Goal: Task Accomplishment & Management: Use online tool/utility

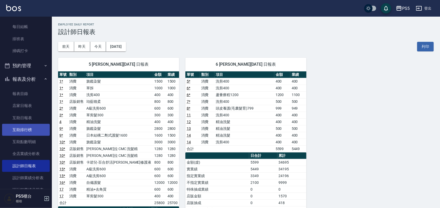
click at [35, 132] on link "互助排行榜" at bounding box center [26, 130] width 48 height 12
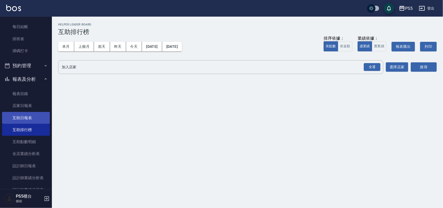
click at [38, 119] on link "互助日報表" at bounding box center [26, 118] width 48 height 12
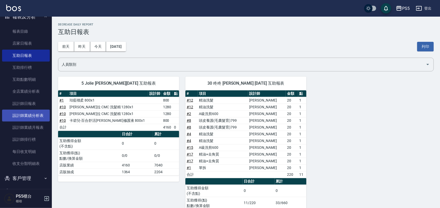
scroll to position [162, 0]
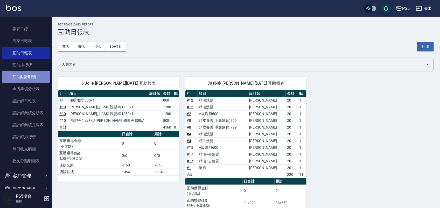
click at [38, 76] on link "互助點數明細" at bounding box center [26, 77] width 48 height 12
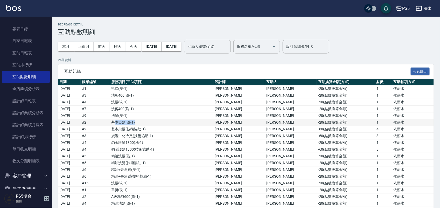
drag, startPoint x: 138, startPoint y: 121, endPoint x: 185, endPoint y: 124, distance: 47.1
click at [185, 124] on td "基本染髮 ( 洗-1 )" at bounding box center [161, 122] width 103 height 7
drag, startPoint x: 141, startPoint y: 129, endPoint x: 304, endPoint y: 129, distance: 163.4
click at [304, 129] on tr "[DATE] # 2 基本染髮 ( 技術協助-1 ) [PERSON_NAME] [PERSON_NAME] -80 ( 點數換算金額 ) 4 依薪水" at bounding box center [246, 129] width 376 height 7
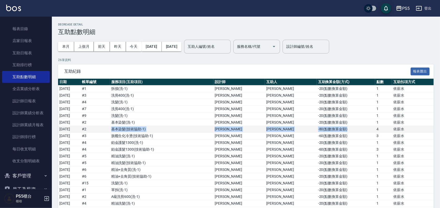
drag, startPoint x: 134, startPoint y: 128, endPoint x: 360, endPoint y: 132, distance: 225.4
click at [360, 132] on tr "[DATE] # 2 基本染髮 ( 技術協助-1 ) [PERSON_NAME] [PERSON_NAME] -80 ( 點數換算金額 ) 4 依薪水" at bounding box center [246, 129] width 376 height 7
click at [86, 45] on button "上個月" at bounding box center [84, 47] width 20 height 10
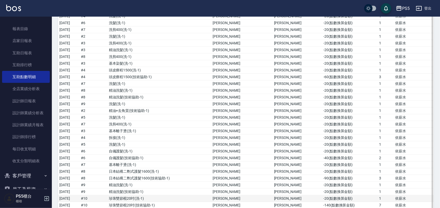
scroll to position [130, 0]
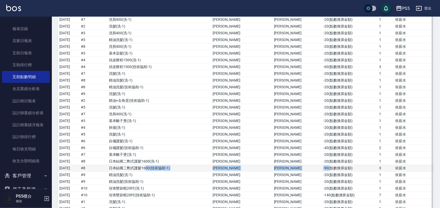
drag, startPoint x: 169, startPoint y: 168, endPoint x: 313, endPoint y: 170, distance: 143.5
click at [313, 170] on tr "[DATE] # 8 日本結構二劑式護髮1600 ( 技術協助-1 ) [PERSON_NAME] [PERSON_NAME] -90 ( 點數換算金額 ) …" at bounding box center [246, 168] width 376 height 7
drag, startPoint x: 374, startPoint y: 167, endPoint x: 369, endPoint y: 170, distance: 6.3
click at [378, 170] on td "3" at bounding box center [386, 168] width 16 height 7
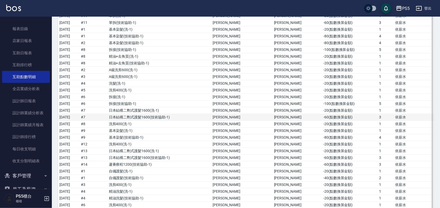
scroll to position [778, 0]
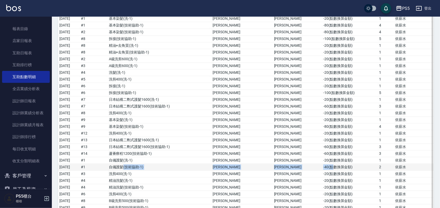
drag, startPoint x: 147, startPoint y: 175, endPoint x: 314, endPoint y: 176, distance: 167.6
click at [314, 170] on tr "[DATE] # 1 自備護髮 ( 技術協助-1 ) [PERSON_NAME] [PERSON_NAME] -40 ( 點數換算金額 ) 2 依薪水" at bounding box center [246, 167] width 376 height 7
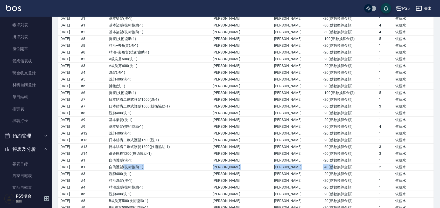
scroll to position [0, 0]
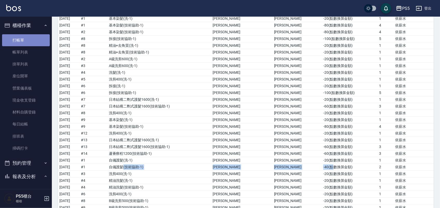
click at [26, 41] on link "打帳單" at bounding box center [26, 40] width 48 height 12
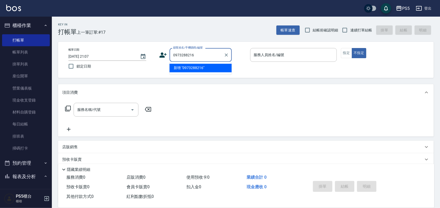
click at [213, 68] on li "新增 "0973288216"" at bounding box center [201, 68] width 62 height 9
type input "0973288216"
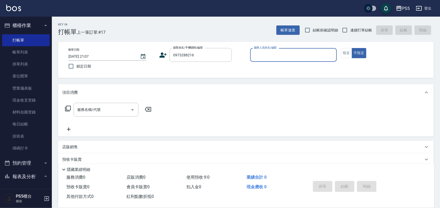
click at [164, 56] on icon at bounding box center [163, 54] width 7 height 5
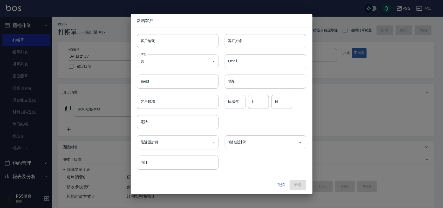
type input "0973288216"
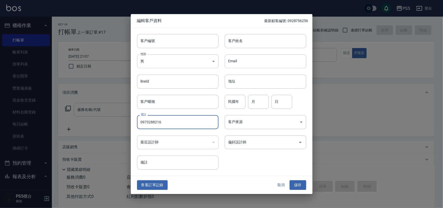
click at [169, 119] on input "0973288216" at bounding box center [177, 122] width 81 height 14
click at [190, 40] on input "客戶編號" at bounding box center [177, 41] width 81 height 14
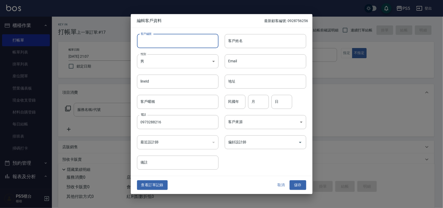
paste input "0973288216"
type input "0973288216"
click at [239, 42] on input "客戶姓名" at bounding box center [265, 41] width 81 height 14
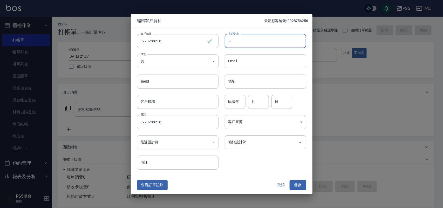
type input "於"
type input "王碧玉"
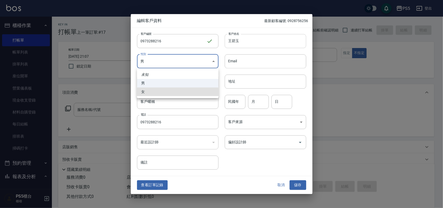
type input "[DEMOGRAPHIC_DATA]"
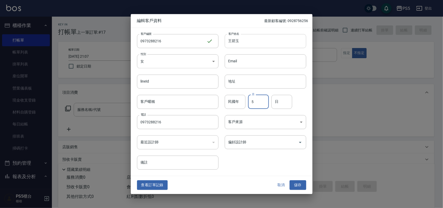
type input "5"
type input "27"
click at [289, 180] on button "儲存" at bounding box center [297, 185] width 17 height 10
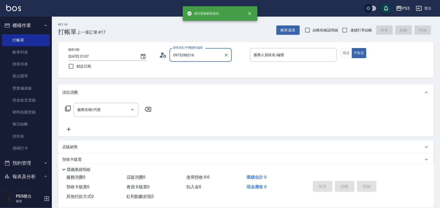
click at [204, 54] on input "0973288216" at bounding box center [197, 54] width 50 height 9
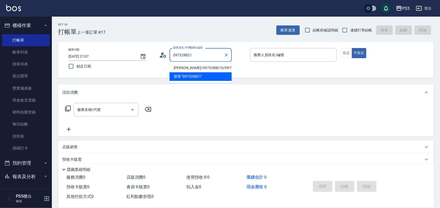
type input "[PERSON_NAME]/0973288216/0973288216"
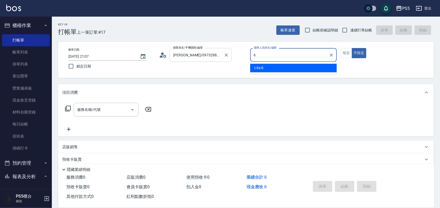
type input "Lita-6"
type button "false"
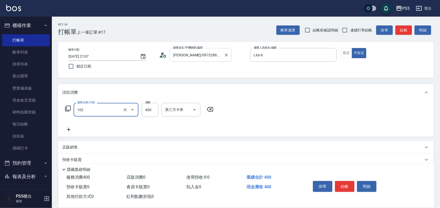
type input "精油洗髮(102)"
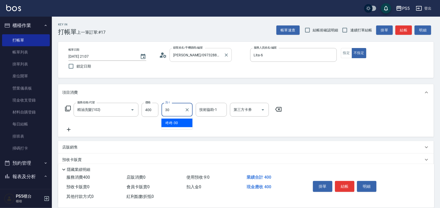
type input "咚咚-30"
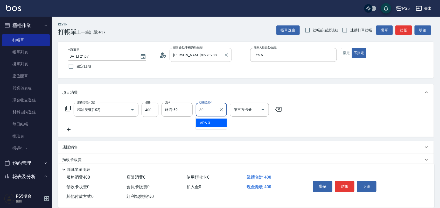
type input "咚咚-30"
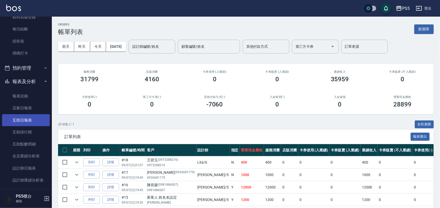
scroll to position [130, 0]
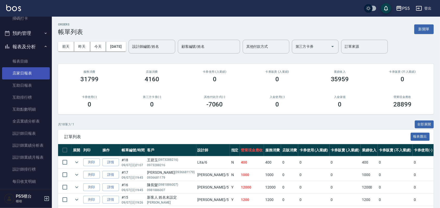
click at [25, 77] on link "店家日報表" at bounding box center [26, 73] width 48 height 12
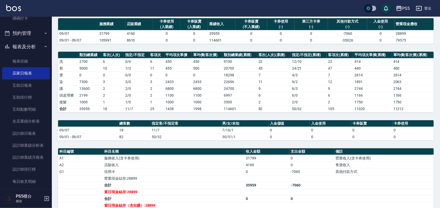
scroll to position [109, 0]
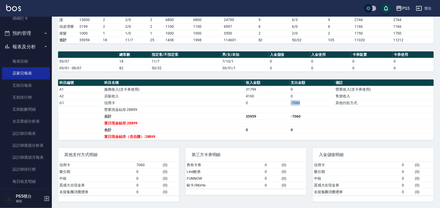
drag, startPoint x: 289, startPoint y: 103, endPoint x: 308, endPoint y: 102, distance: 18.9
click at [308, 102] on tr "G1 信用卡 0 -7060 其他付款方式" at bounding box center [246, 102] width 376 height 7
click at [308, 102] on td "-7060" at bounding box center [311, 102] width 45 height 7
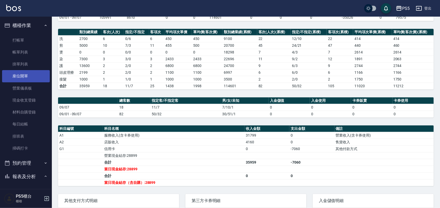
scroll to position [0, 0]
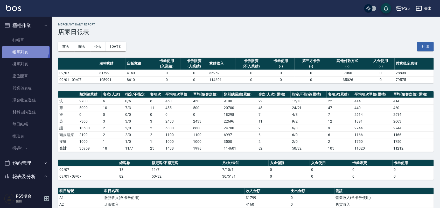
click at [23, 49] on link "帳單列表" at bounding box center [26, 52] width 48 height 12
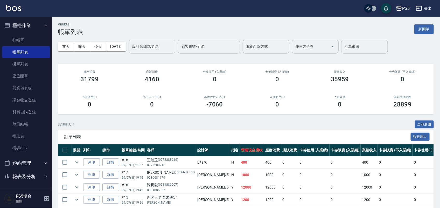
click at [152, 47] on input "設計師編號/姓名" at bounding box center [152, 46] width 42 height 9
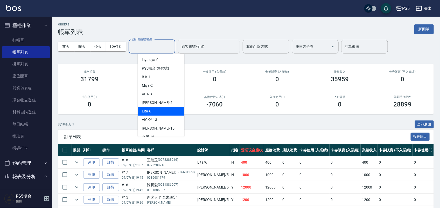
click at [171, 107] on div "Lita -6" at bounding box center [161, 111] width 47 height 9
type input "Lita-6"
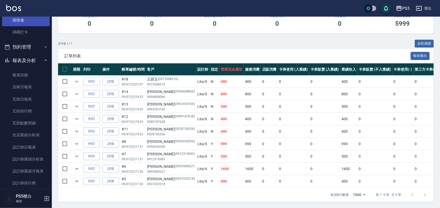
scroll to position [130, 0]
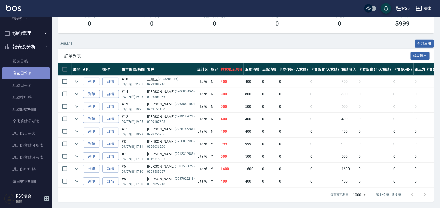
click at [29, 70] on link "店家日報表" at bounding box center [26, 73] width 48 height 12
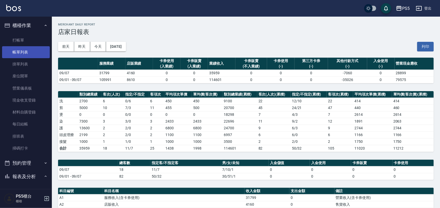
click at [14, 54] on link "帳單列表" at bounding box center [26, 52] width 48 height 12
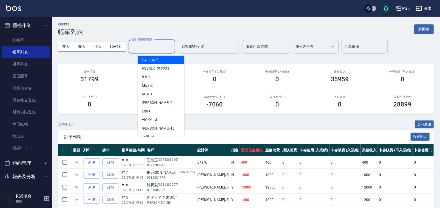
click at [173, 46] on input "設計師編號/姓名" at bounding box center [152, 46] width 42 height 9
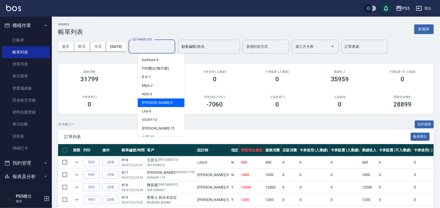
click at [169, 100] on div "[PERSON_NAME] -5" at bounding box center [161, 102] width 47 height 9
type input "[PERSON_NAME]-5"
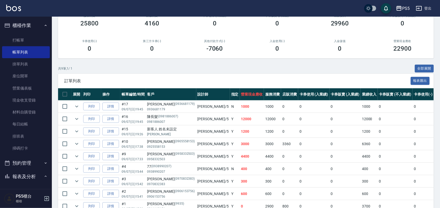
scroll to position [54, 0]
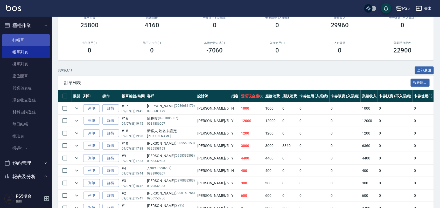
click at [20, 40] on link "打帳單" at bounding box center [26, 40] width 48 height 12
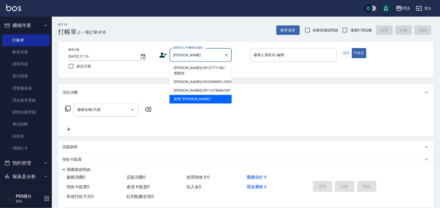
click at [208, 64] on li "[PERSON_NAME]/0912771158/貴賓狗" at bounding box center [201, 71] width 62 height 14
type input "[PERSON_NAME]/0912771158/貴賓狗"
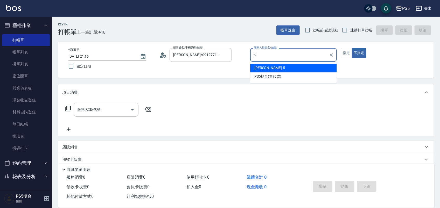
type input "[PERSON_NAME]-5"
type button "false"
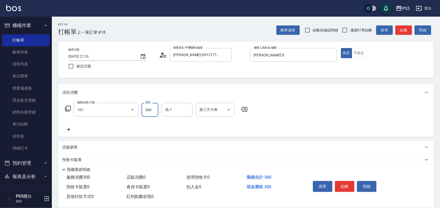
type input "洗髮(101)"
type input "咚咚-30"
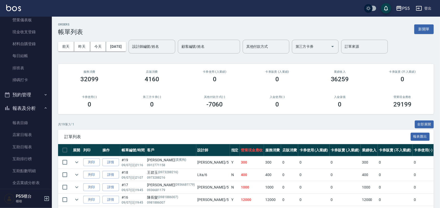
scroll to position [97, 0]
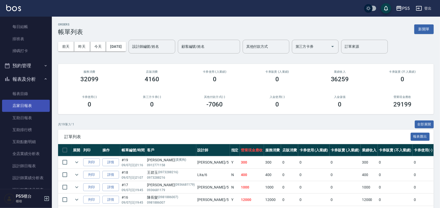
click at [29, 101] on link "店家日報表" at bounding box center [26, 106] width 48 height 12
